Goal: Check status: Check status

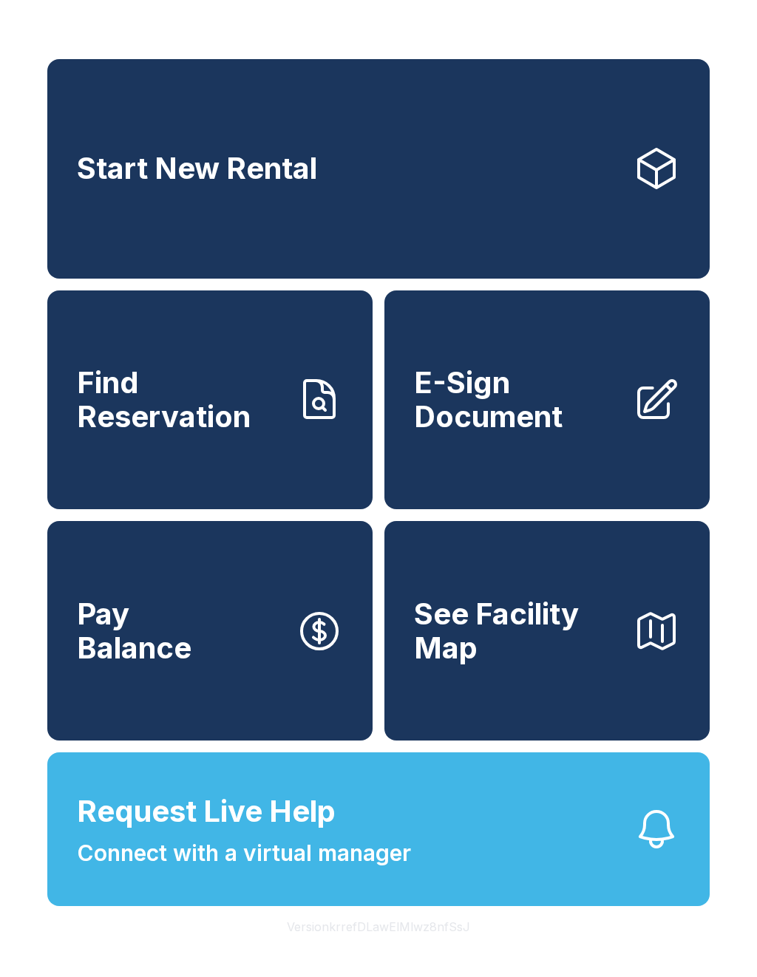
scroll to position [18, 0]
click at [219, 401] on span "Find Reservation" at bounding box center [180, 399] width 207 height 67
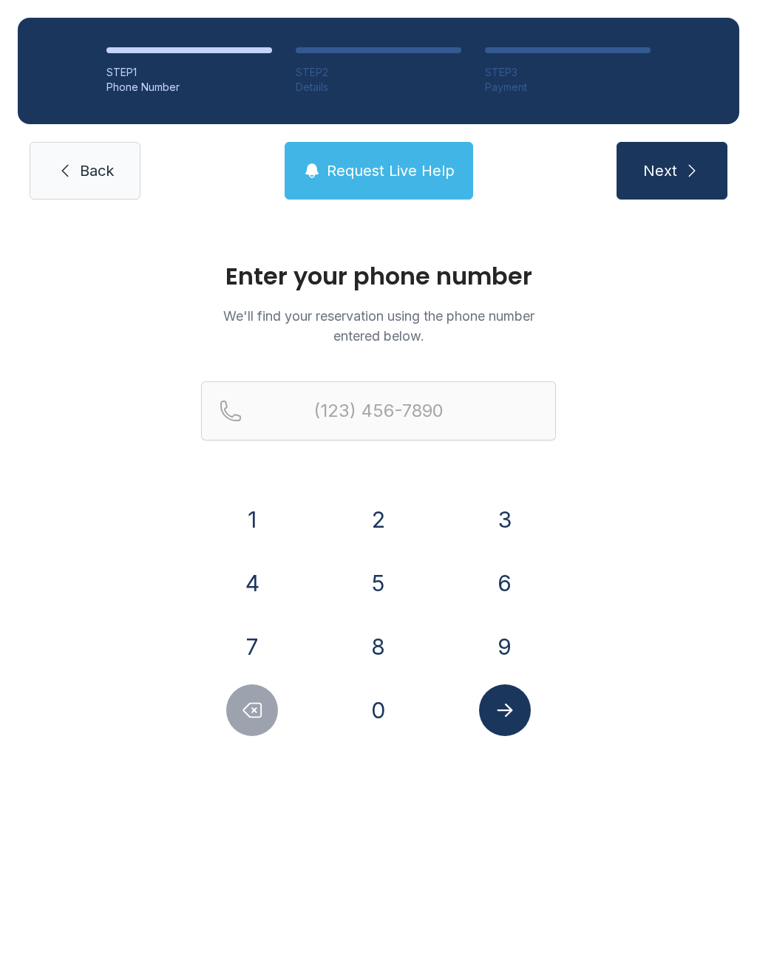
click at [262, 572] on button "4" at bounding box center [252, 583] width 52 height 52
click at [375, 630] on button "8" at bounding box center [378, 647] width 52 height 52
click at [377, 724] on button "0" at bounding box center [378, 710] width 52 height 52
click at [497, 598] on button "6" at bounding box center [505, 583] width 52 height 52
click at [389, 516] on button "2" at bounding box center [378, 520] width 52 height 52
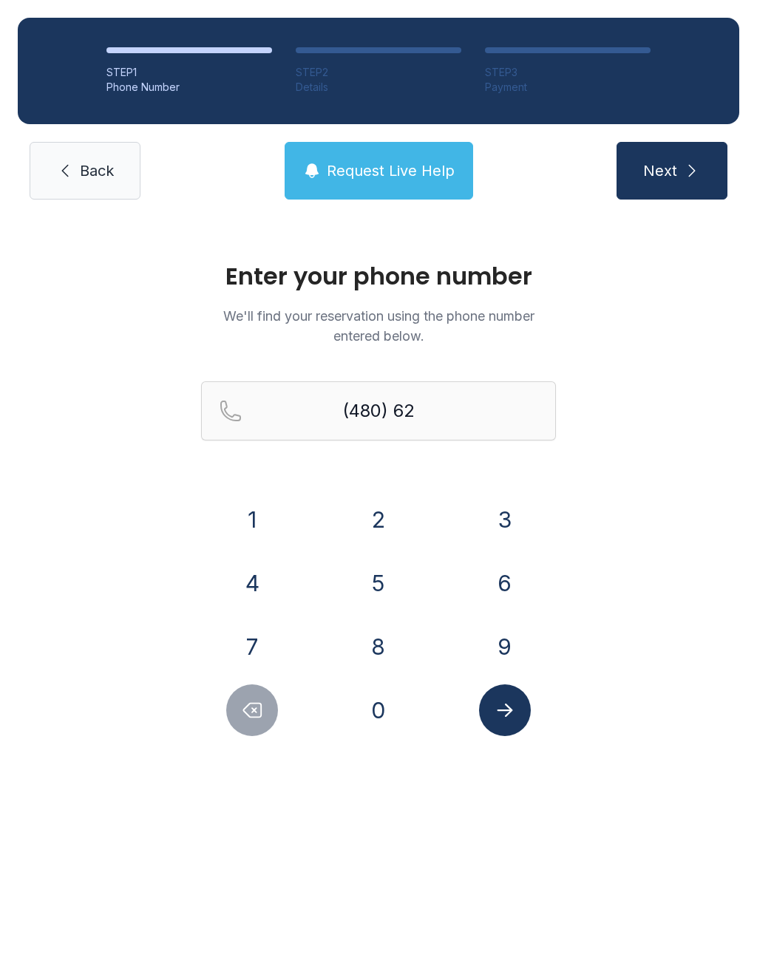
click at [248, 505] on button "1" at bounding box center [252, 520] width 52 height 52
click at [373, 511] on button "2" at bounding box center [378, 520] width 52 height 52
click at [386, 734] on button "0" at bounding box center [378, 710] width 52 height 52
click at [385, 637] on button "8" at bounding box center [378, 647] width 52 height 52
click at [384, 639] on button "8" at bounding box center [378, 647] width 52 height 52
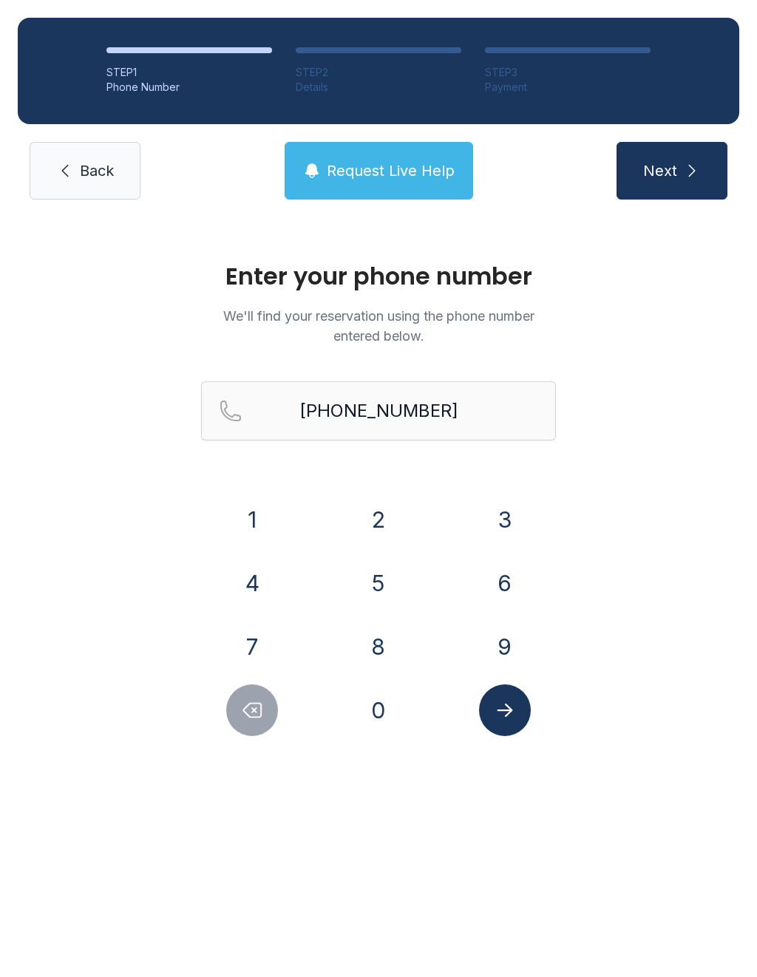
click at [514, 716] on icon "Submit lookup form" at bounding box center [505, 710] width 22 height 22
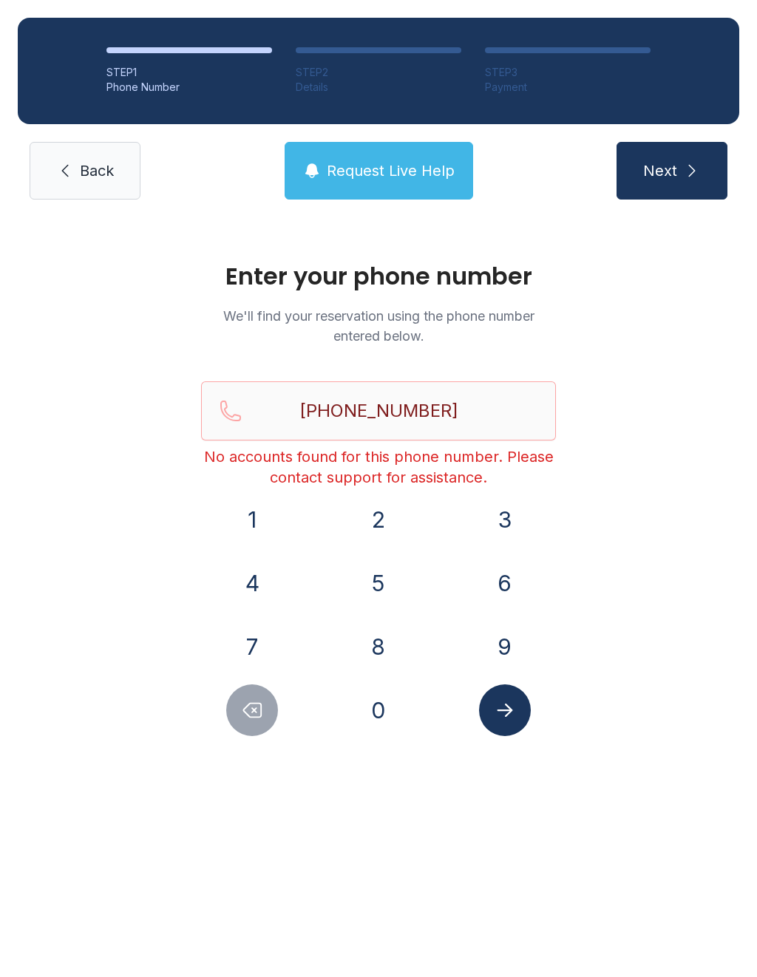
click at [257, 561] on button "4" at bounding box center [252, 583] width 52 height 52
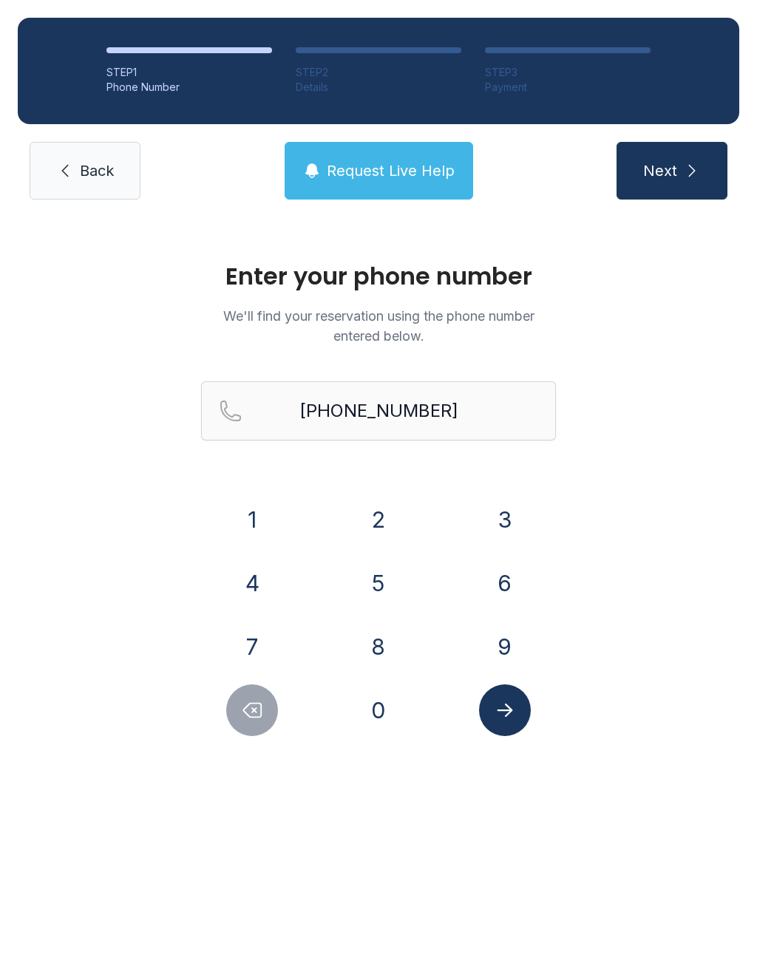
click at [378, 635] on button "8" at bounding box center [378, 647] width 52 height 52
click at [253, 727] on button "Delete number" at bounding box center [252, 710] width 52 height 52
click at [253, 726] on button "Delete number" at bounding box center [252, 710] width 52 height 52
click at [256, 715] on icon "Delete number" at bounding box center [252, 710] width 22 height 22
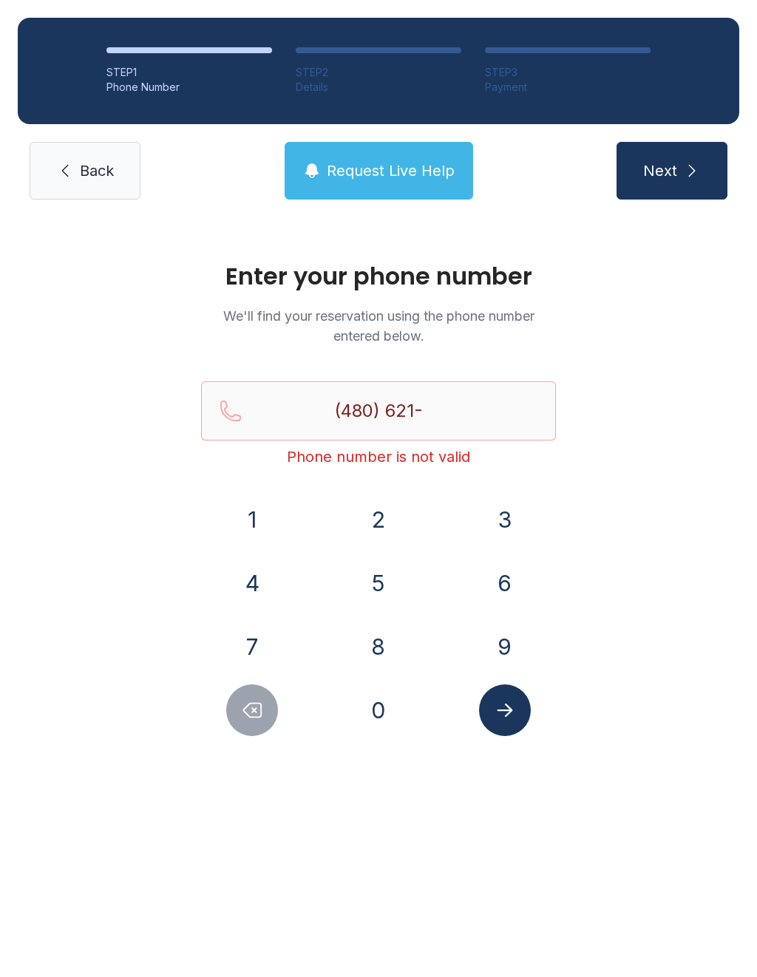
click at [253, 714] on icon "Delete number" at bounding box center [252, 710] width 22 height 22
click at [253, 713] on icon "Delete number" at bounding box center [252, 710] width 22 height 22
click at [256, 710] on icon "Delete number" at bounding box center [252, 710] width 22 height 22
click at [256, 709] on icon "Delete number" at bounding box center [252, 710] width 22 height 22
click at [256, 707] on icon "Delete number" at bounding box center [252, 710] width 22 height 22
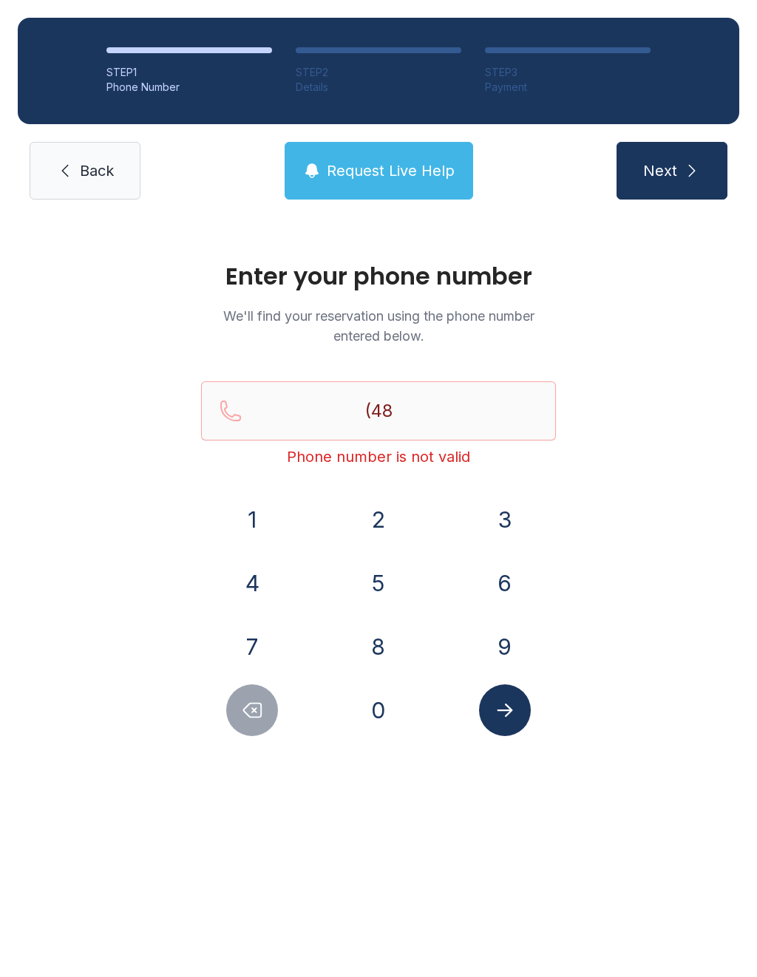
type input "(4"
click at [256, 707] on icon "Delete number" at bounding box center [252, 710] width 22 height 22
click at [259, 701] on icon "Delete number" at bounding box center [252, 710] width 22 height 22
click at [259, 700] on icon "Delete number" at bounding box center [252, 710] width 22 height 22
click at [263, 707] on icon "Delete number" at bounding box center [252, 710] width 22 height 22
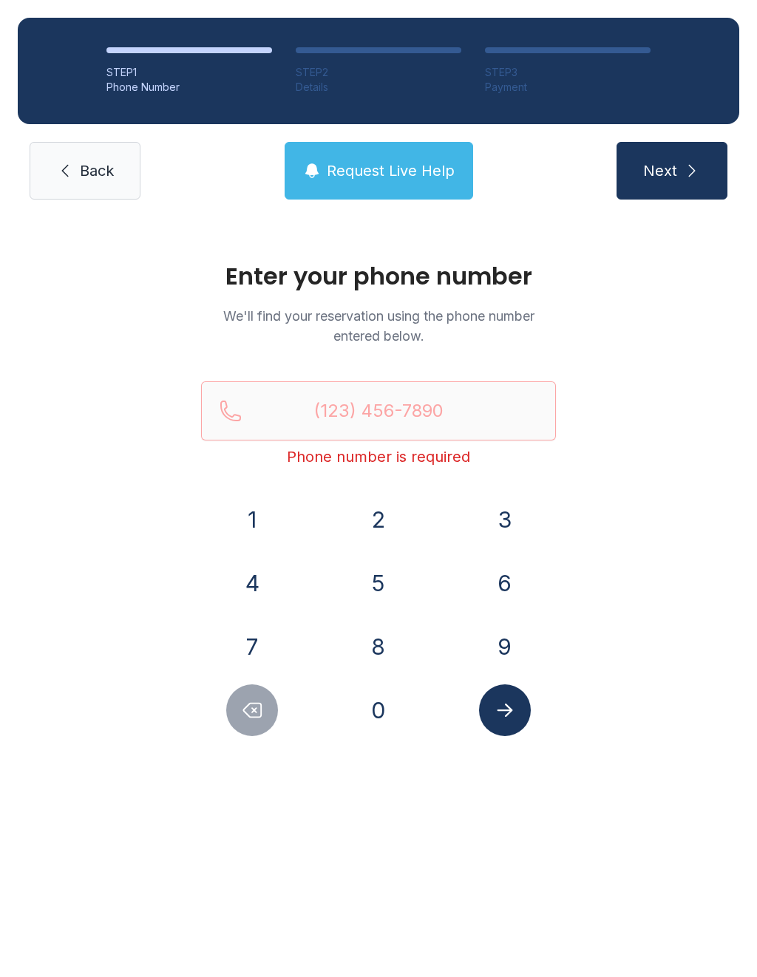
click at [256, 577] on button "4" at bounding box center [252, 583] width 52 height 52
click at [383, 647] on button "8" at bounding box center [378, 647] width 52 height 52
click at [388, 723] on button "0" at bounding box center [378, 710] width 52 height 52
click at [375, 516] on button "2" at bounding box center [378, 520] width 52 height 52
click at [378, 731] on button "0" at bounding box center [378, 710] width 52 height 52
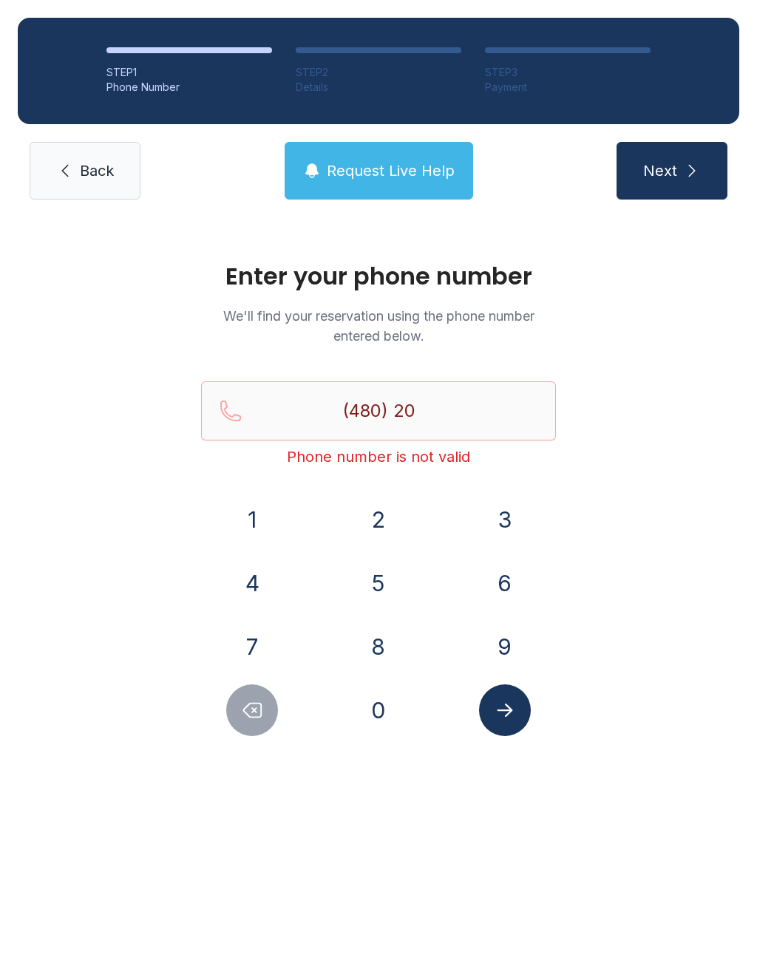
click at [375, 587] on button "5" at bounding box center [378, 583] width 52 height 52
click at [389, 566] on button "5" at bounding box center [378, 583] width 52 height 52
click at [258, 507] on button "1" at bounding box center [252, 520] width 52 height 52
click at [246, 593] on button "4" at bounding box center [252, 583] width 52 height 52
click at [267, 648] on button "7" at bounding box center [252, 647] width 52 height 52
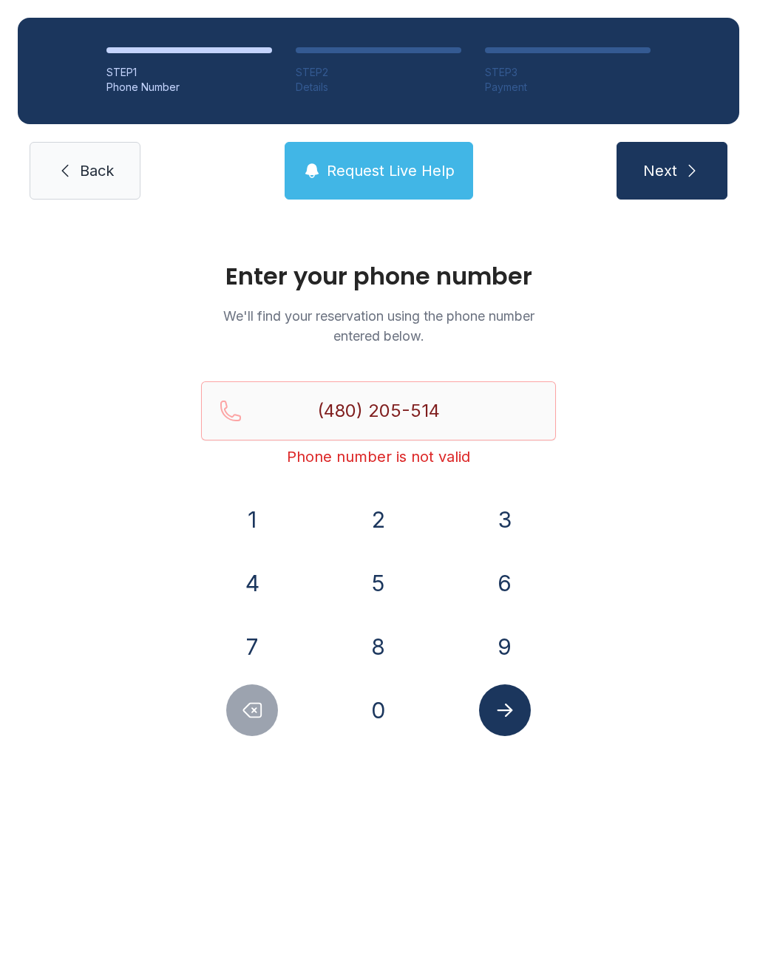
type input "[PHONE_NUMBER]"
click at [517, 711] on button "Submit lookup form" at bounding box center [505, 710] width 52 height 52
click at [82, 138] on div "STEP 1 Phone Number STEP 2 Details STEP 3 Payment Back Request Live Help Next" at bounding box center [378, 108] width 757 height 217
click at [74, 155] on link "Back" at bounding box center [85, 171] width 111 height 58
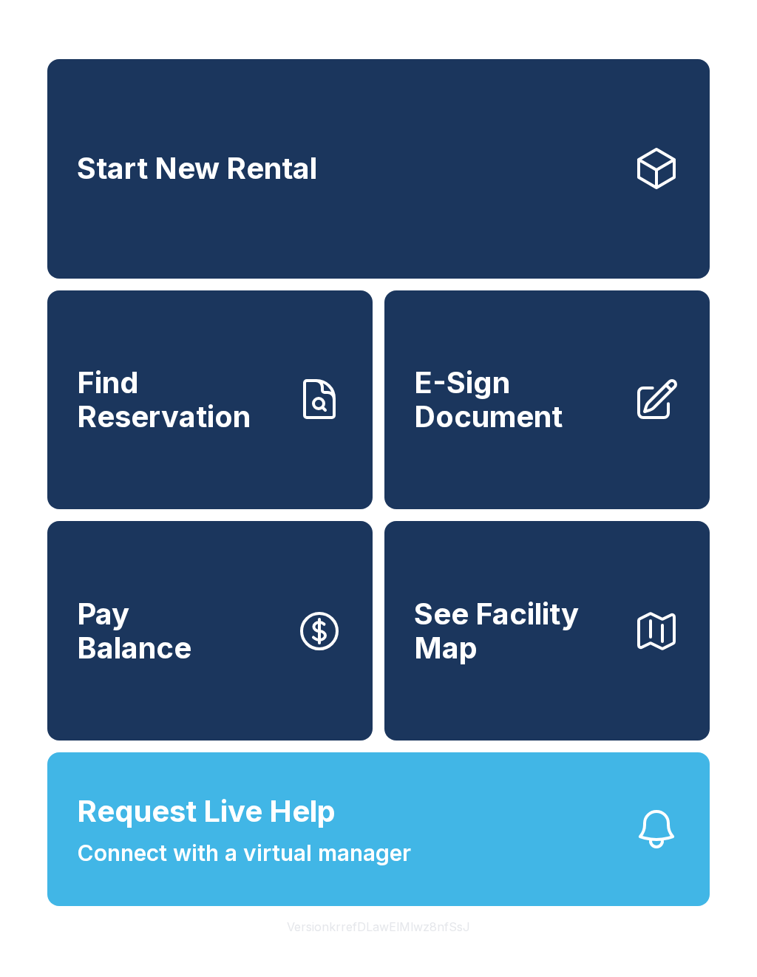
click at [298, 870] on span "Connect with a virtual manager" at bounding box center [244, 852] width 334 height 33
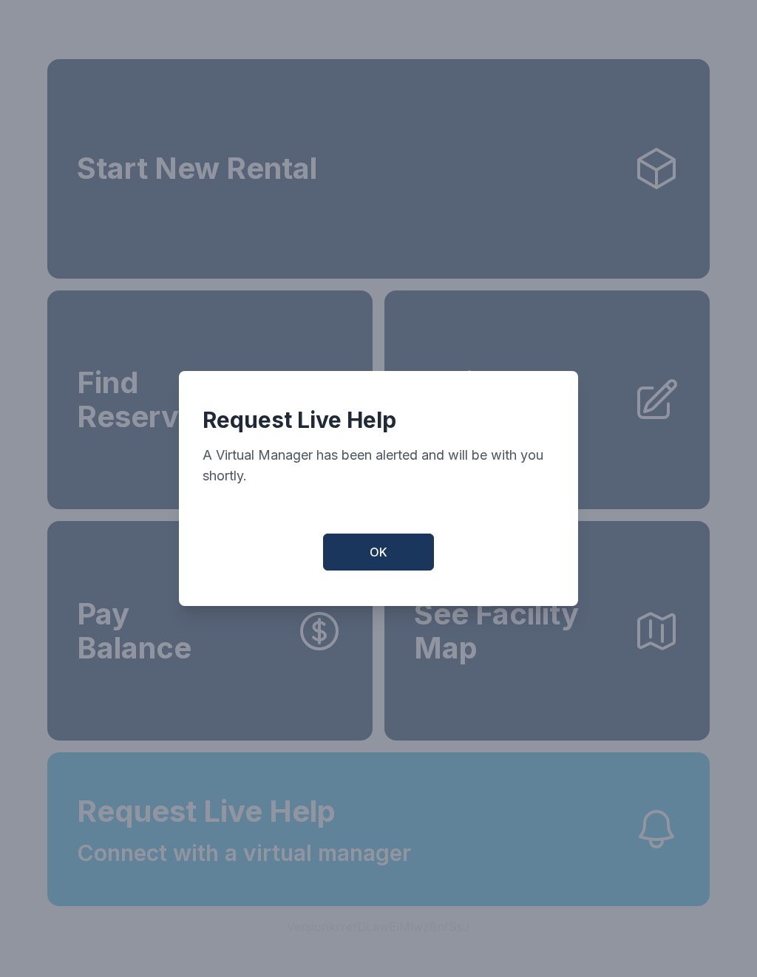
click at [379, 554] on span "OK" at bounding box center [378, 552] width 18 height 18
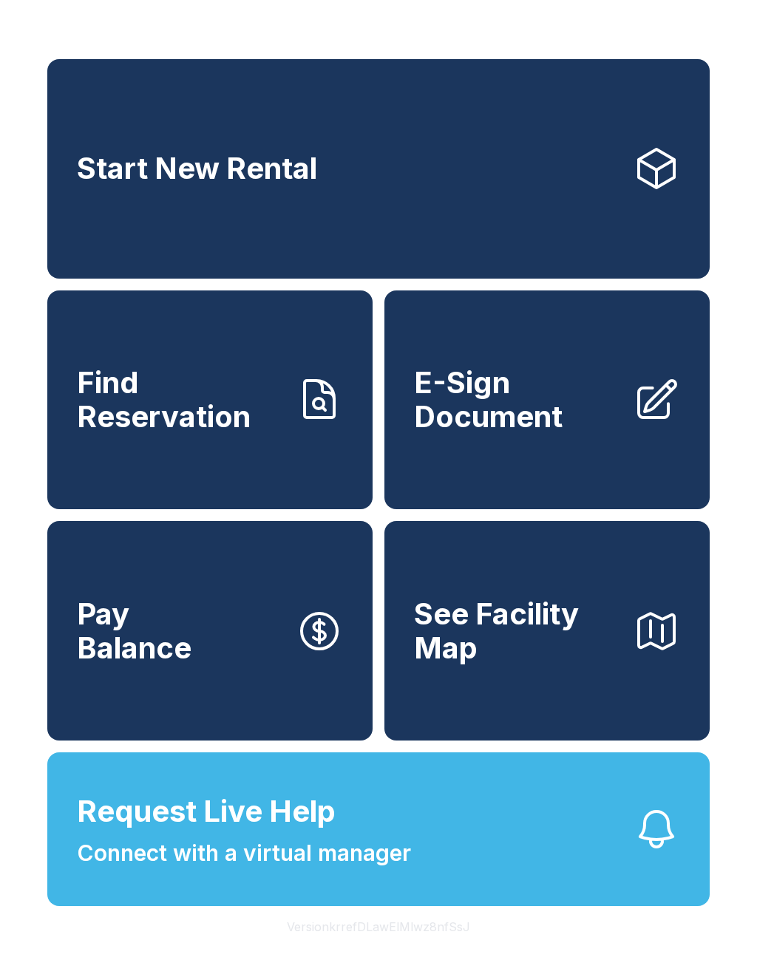
click at [239, 870] on span "Connect with a virtual manager" at bounding box center [244, 852] width 334 height 33
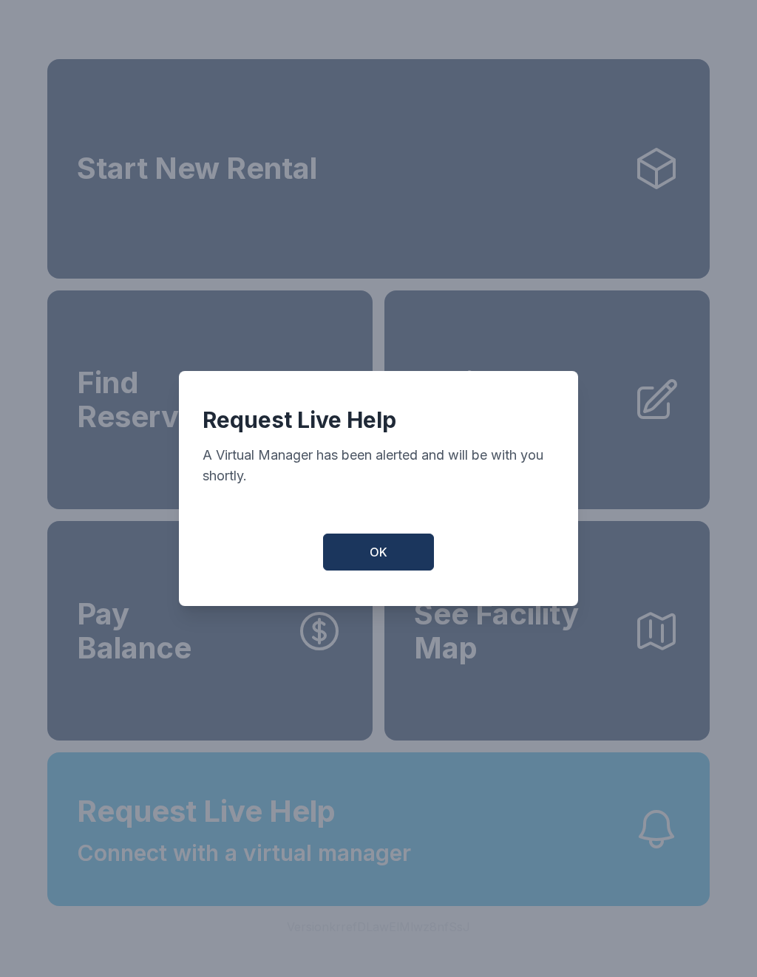
click at [390, 561] on button "OK" at bounding box center [378, 551] width 111 height 37
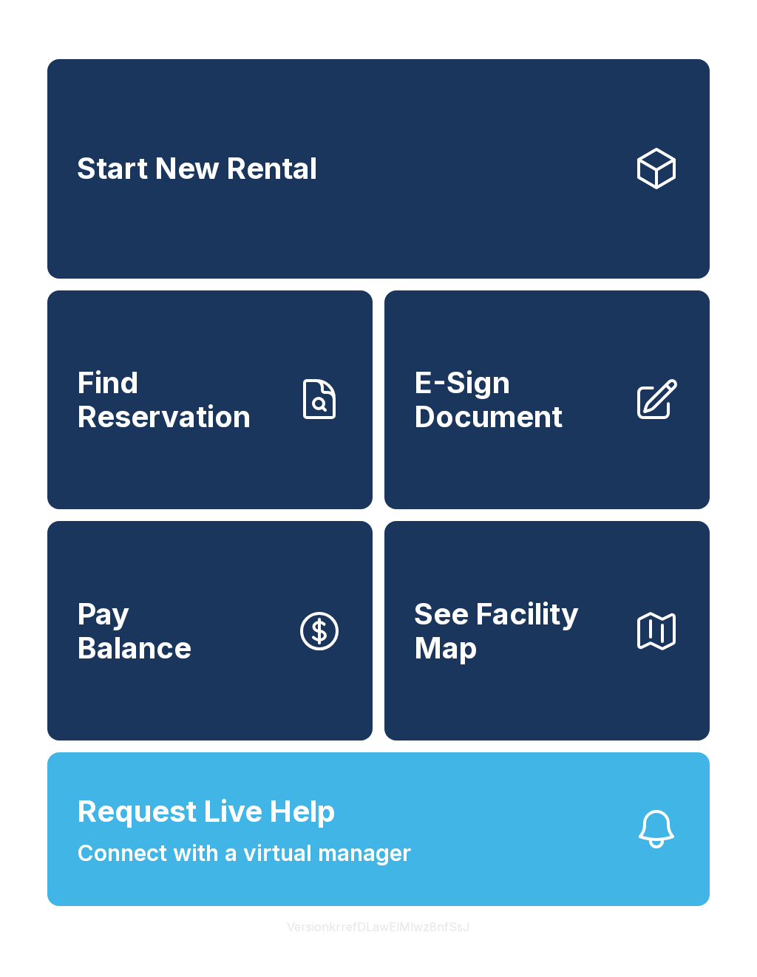
click at [348, 906] on button "Request Live Help Connect with a virtual manager" at bounding box center [378, 829] width 662 height 154
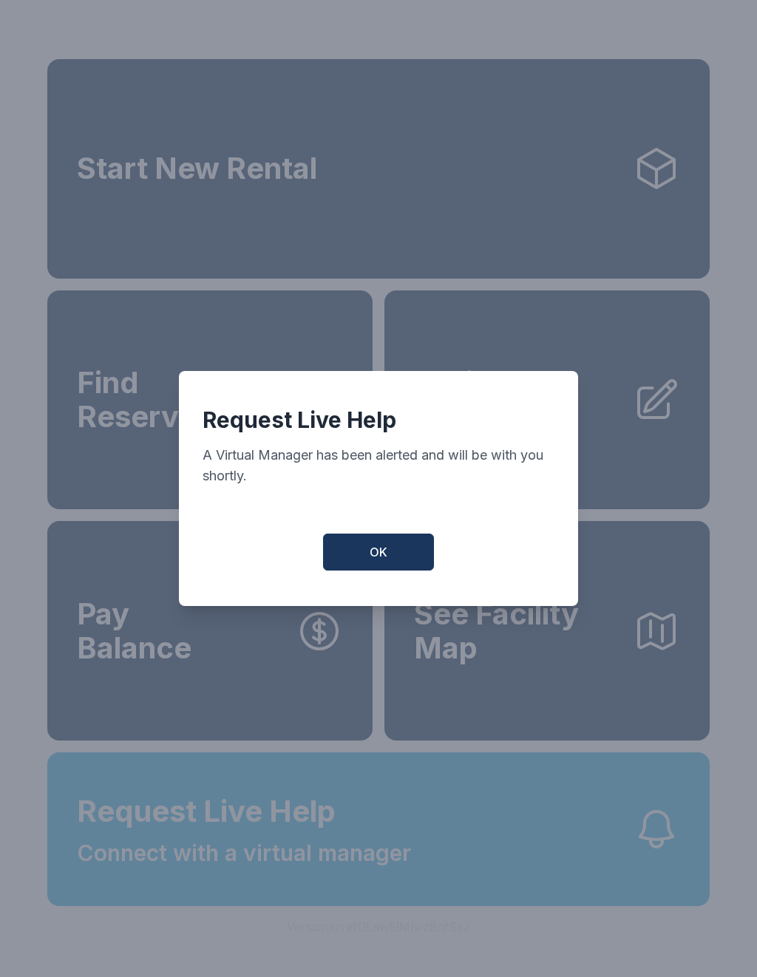
click at [392, 556] on button "OK" at bounding box center [378, 551] width 111 height 37
